Goal: Find specific page/section: Find specific page/section

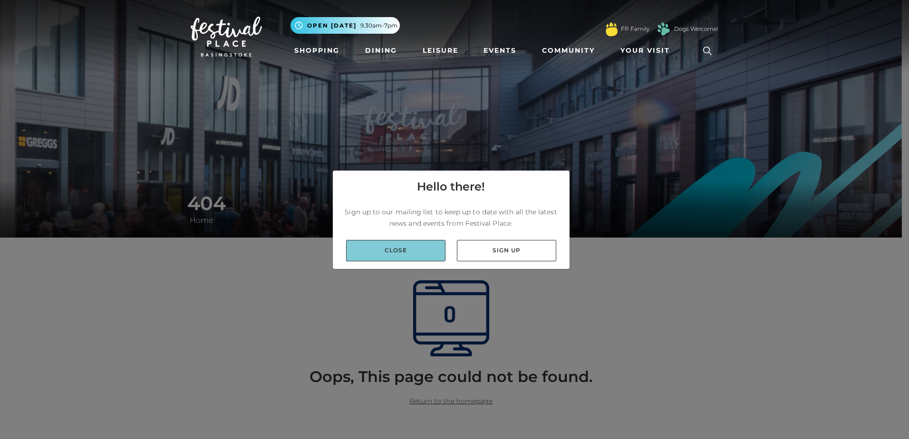
click at [420, 250] on link "Close" at bounding box center [395, 250] width 99 height 21
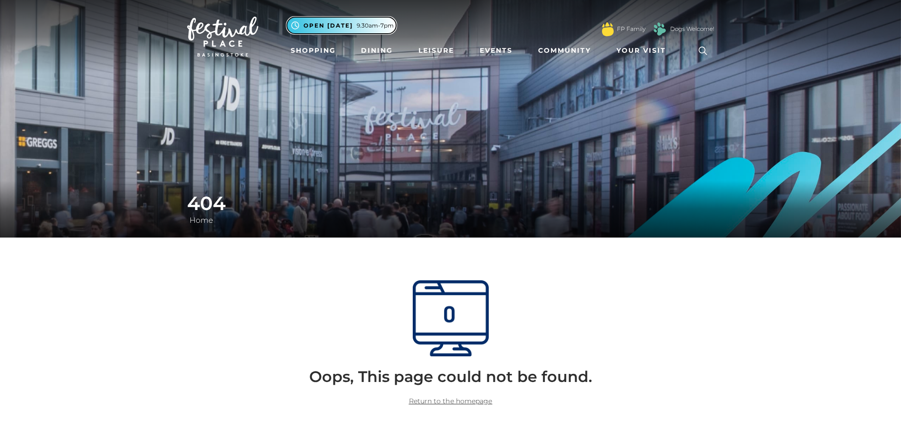
click at [331, 25] on span "Open [DATE]" at bounding box center [328, 25] width 49 height 9
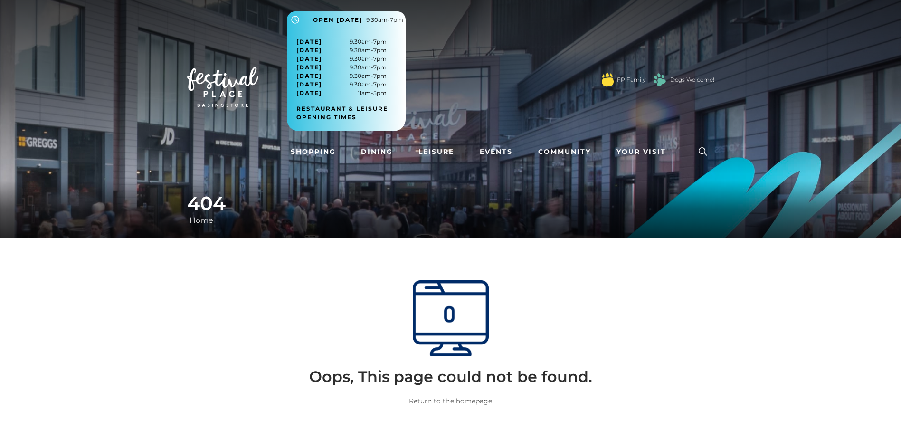
click at [691, 311] on div at bounding box center [451, 323] width 542 height 87
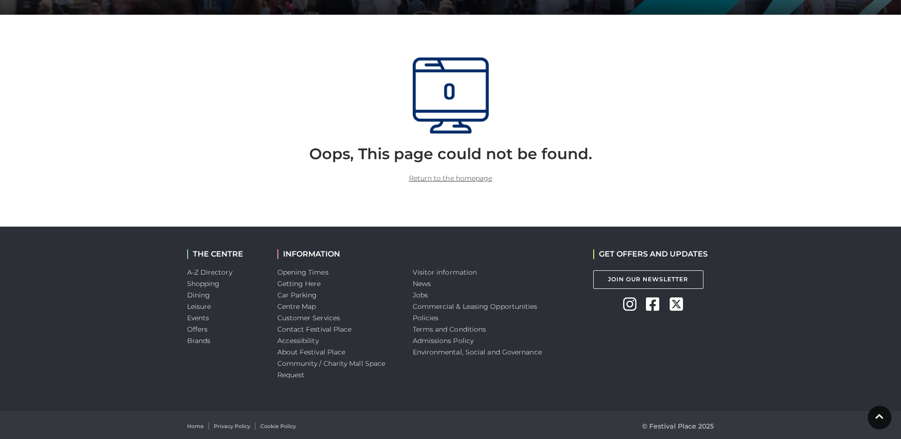
scroll to position [178, 0]
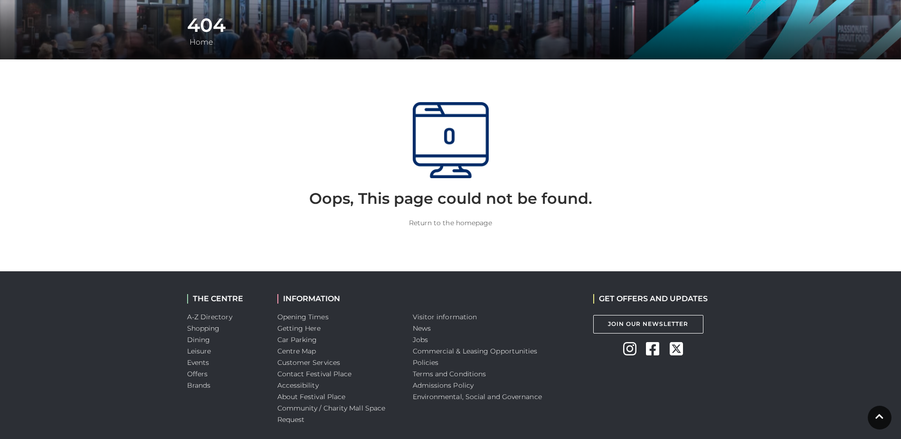
click at [464, 225] on link "Return to the homepage" at bounding box center [451, 223] width 84 height 9
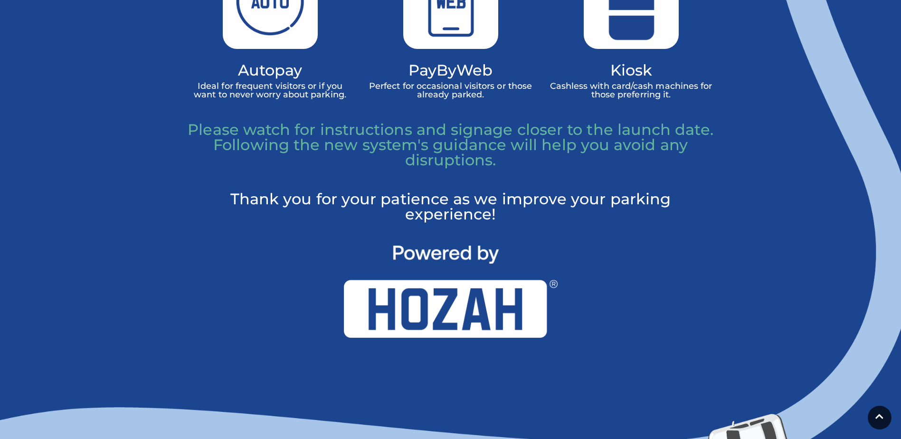
scroll to position [451, 0]
